Goal: Task Accomplishment & Management: Manage account settings

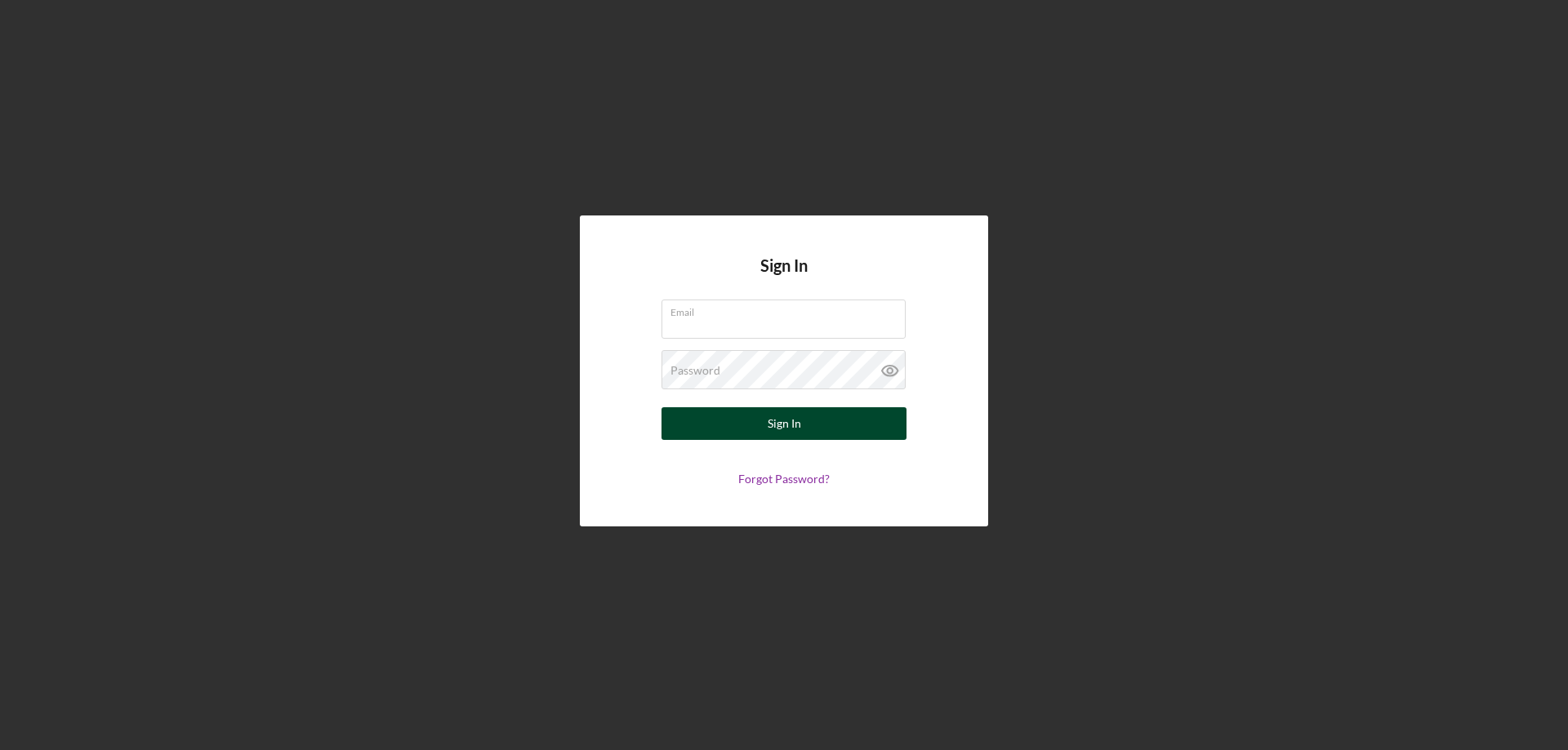
type input "[EMAIL_ADDRESS][DOMAIN_NAME]"
click at [848, 426] on button "Sign In" at bounding box center [783, 423] width 245 height 33
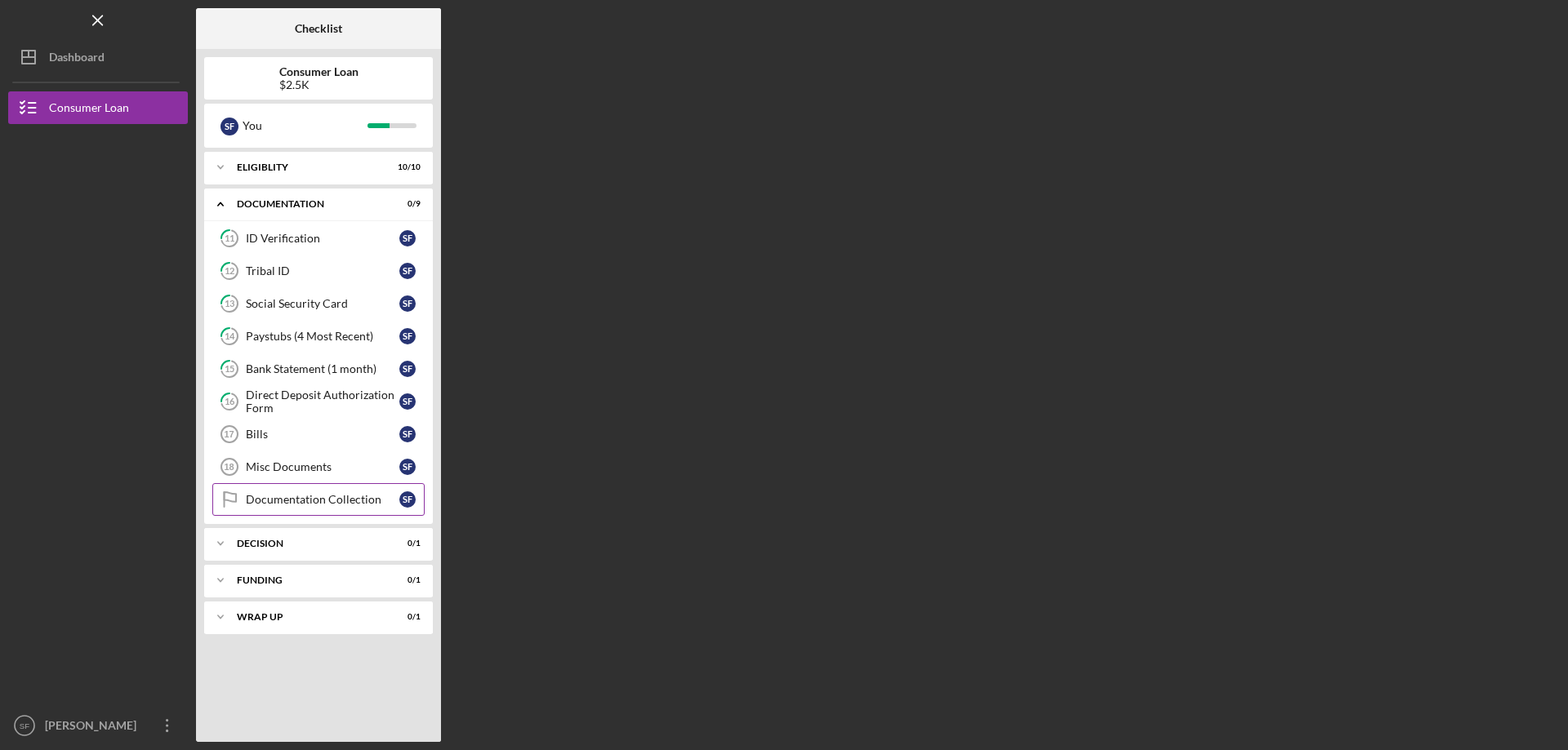
click at [298, 509] on link "Documentation Collection Documentation Collection S F" at bounding box center [318, 500] width 212 height 33
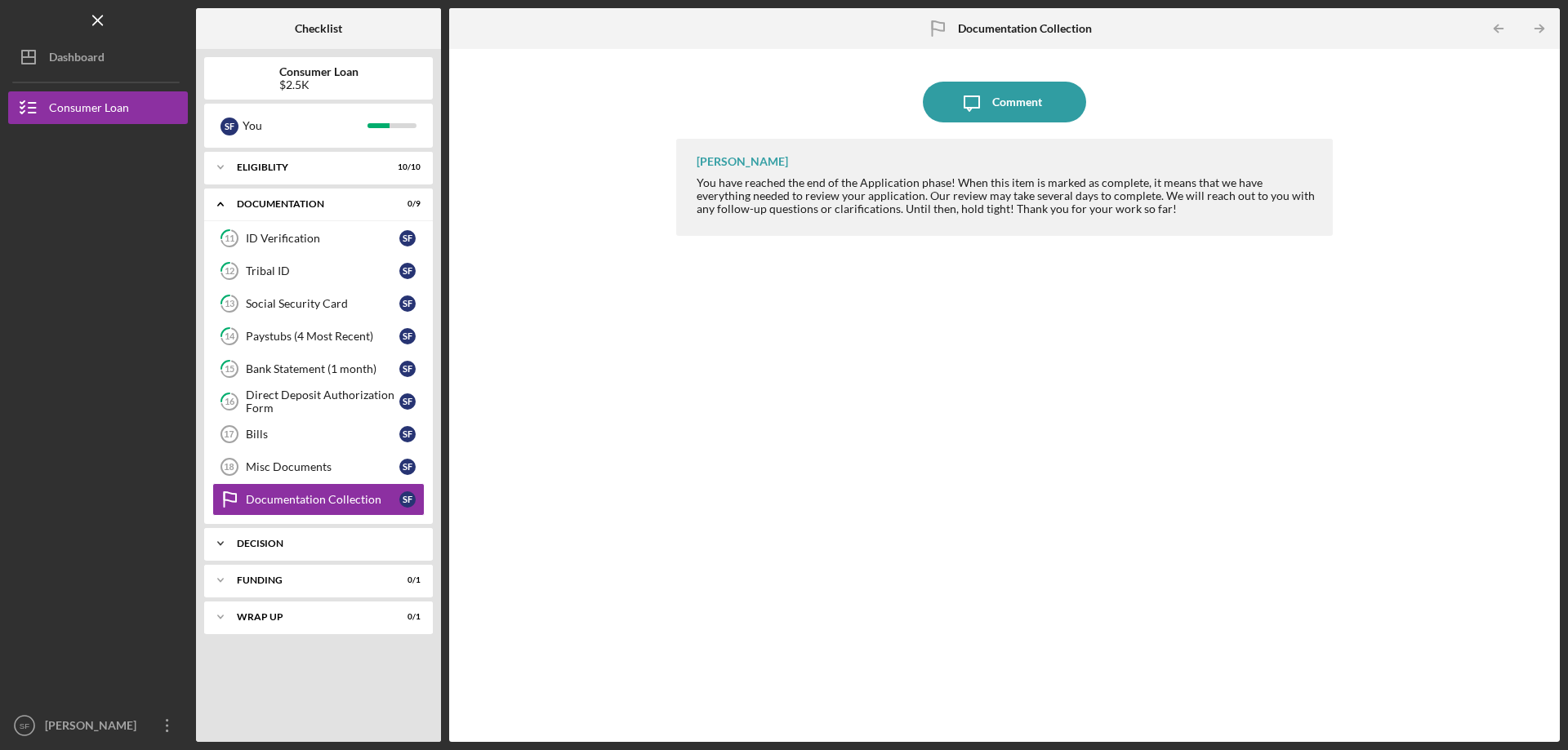
click at [376, 535] on div "Icon/Expander Decision 0 / 1" at bounding box center [319, 544] width 229 height 33
click at [362, 636] on div "Icon/Expander Funding 0 / 1" at bounding box center [319, 622] width 229 height 33
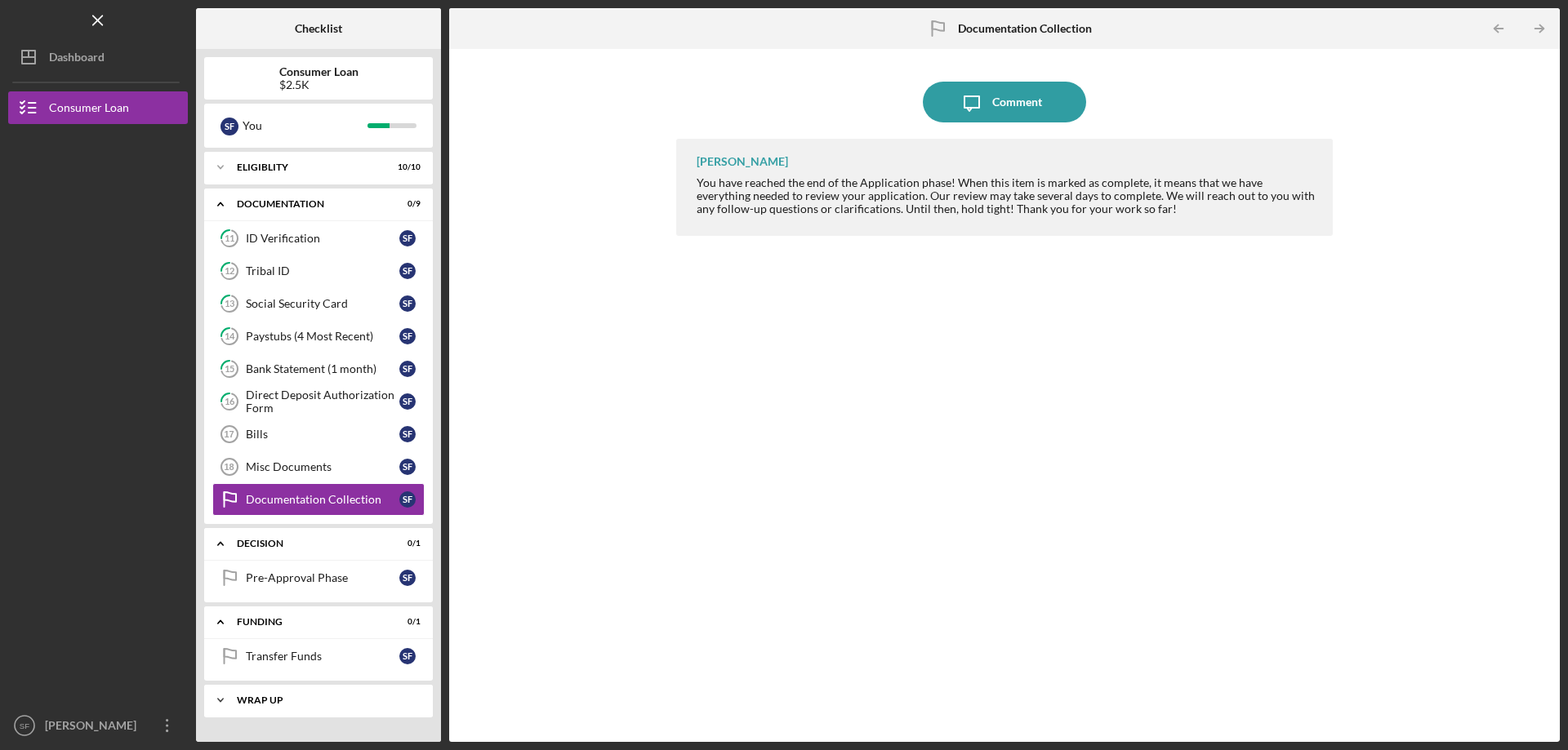
click at [333, 688] on div "Icon/Expander Wrap up 0 / 1" at bounding box center [319, 701] width 229 height 33
click at [273, 165] on div "Eligiblity" at bounding box center [324, 168] width 175 height 10
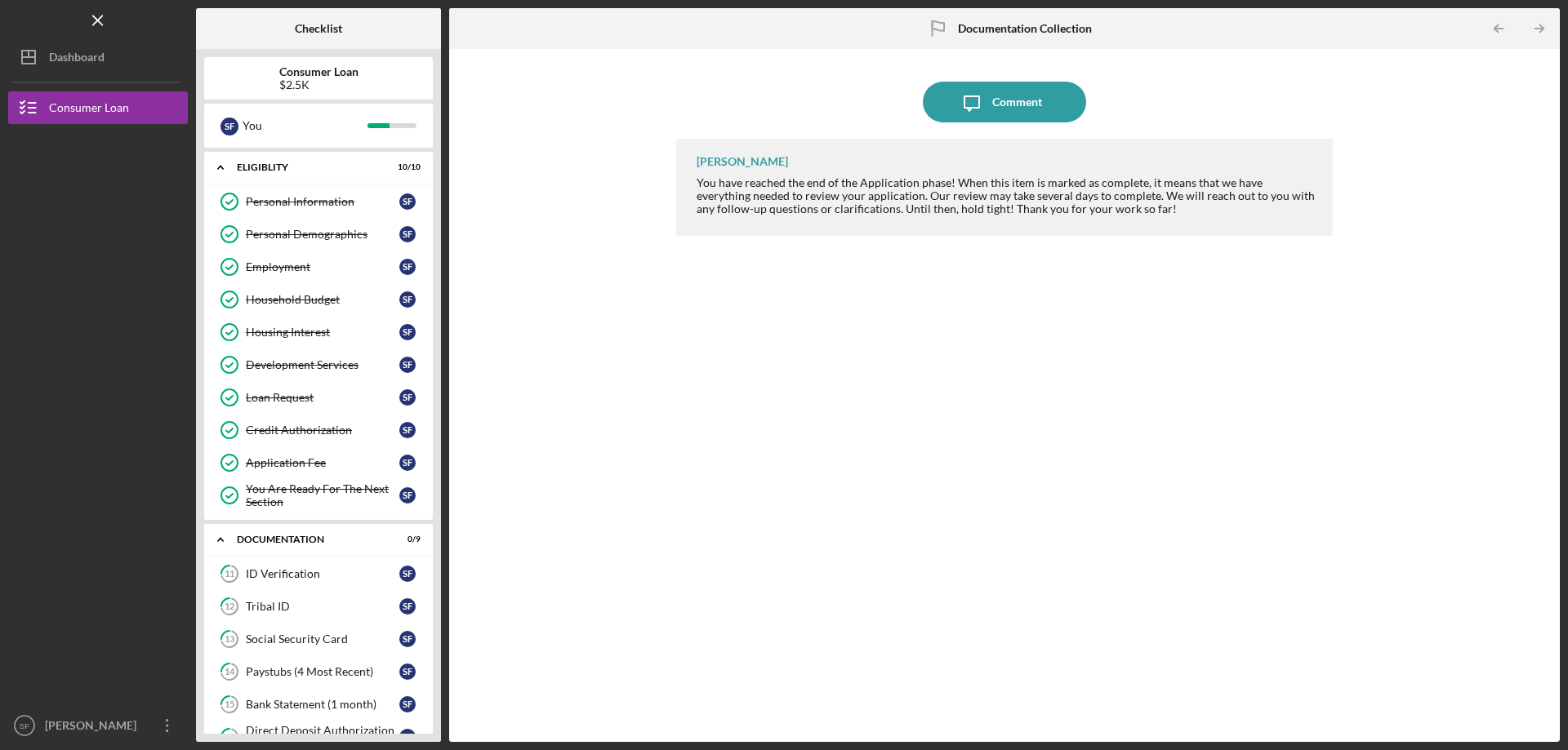
click at [514, 482] on div "Icon/Message Comment [PERSON_NAME] You have reached the end of the Application …" at bounding box center [1004, 395] width 1094 height 676
